Goal: Transaction & Acquisition: Purchase product/service

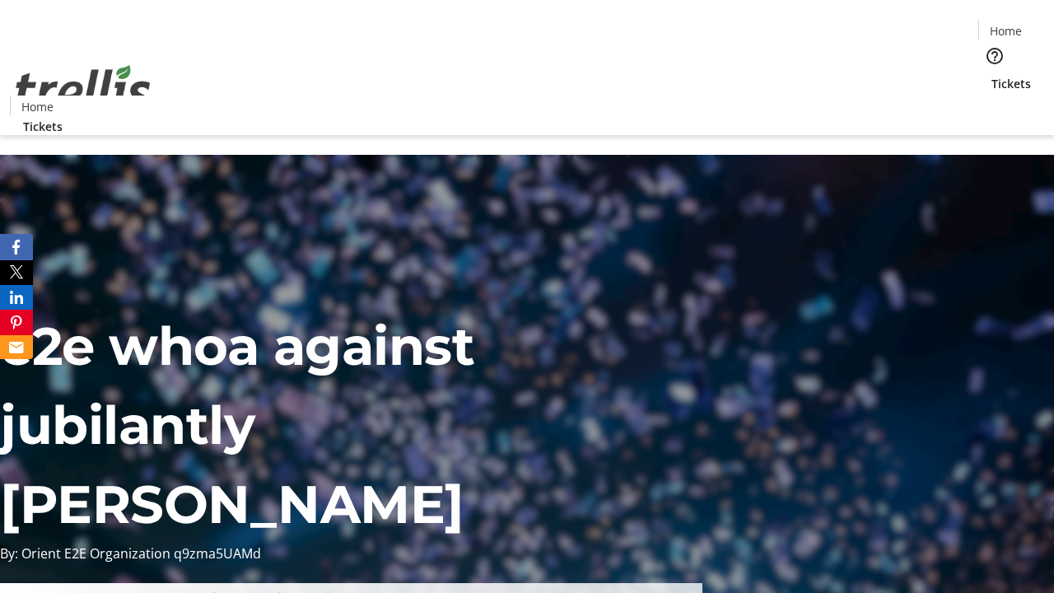
click at [992, 75] on span "Tickets" at bounding box center [1012, 83] width 40 height 17
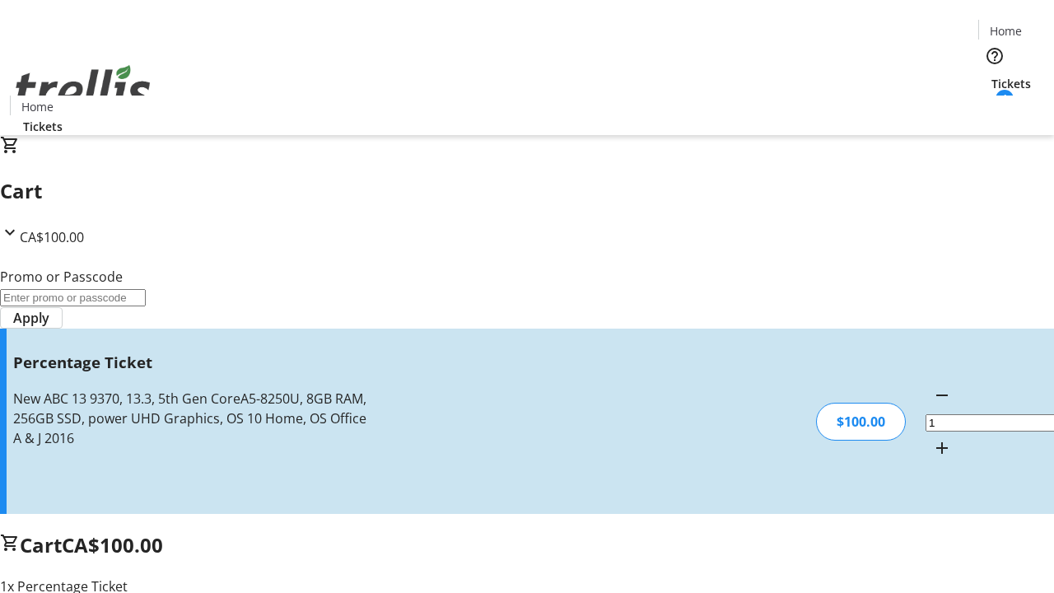
type input "FOO"
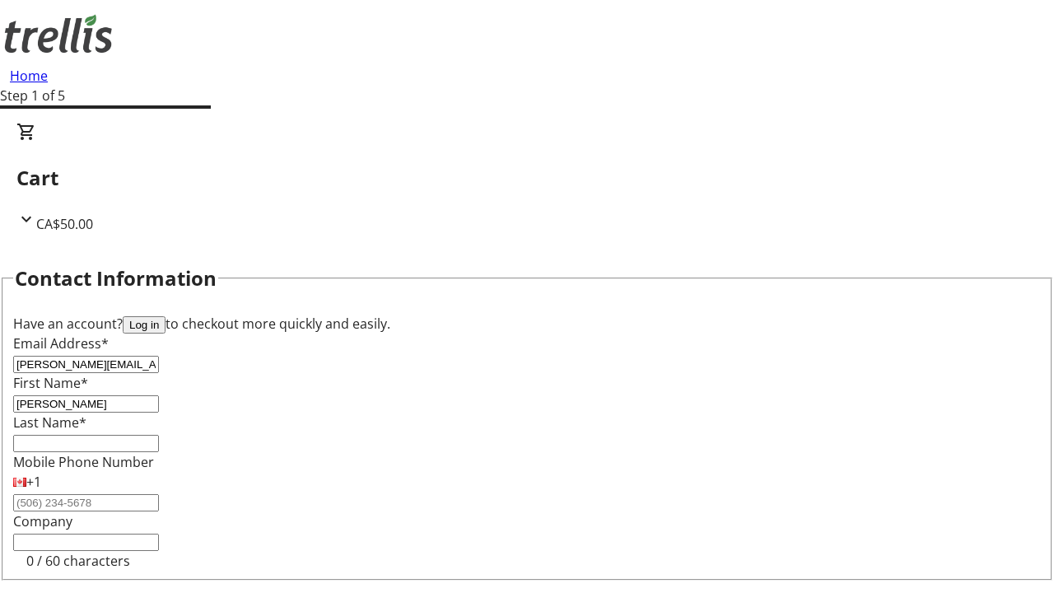
type input "[PERSON_NAME]"
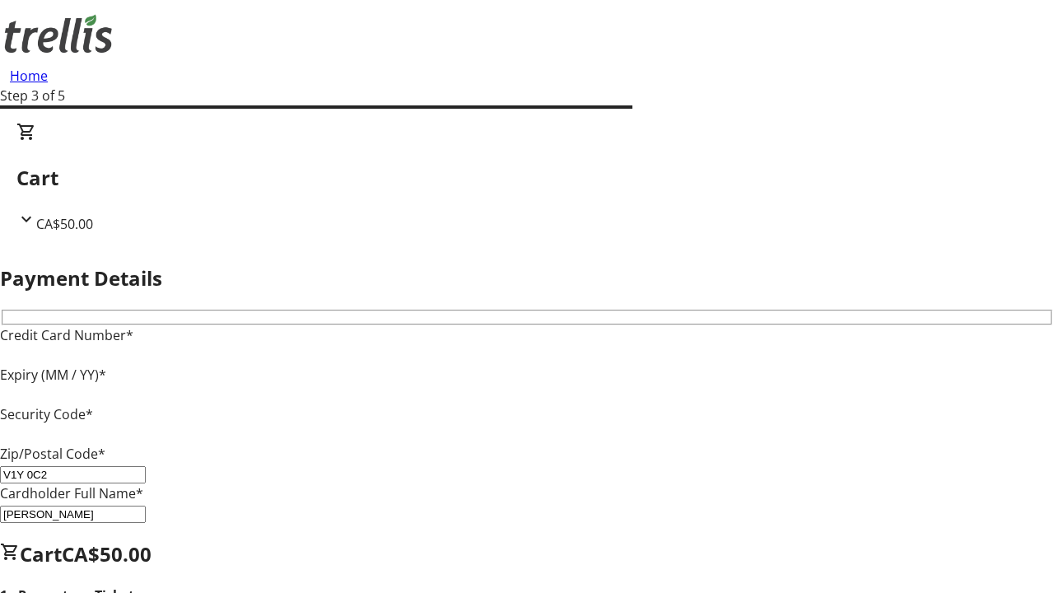
type input "V1Y 0C2"
